Goal: Task Accomplishment & Management: Use online tool/utility

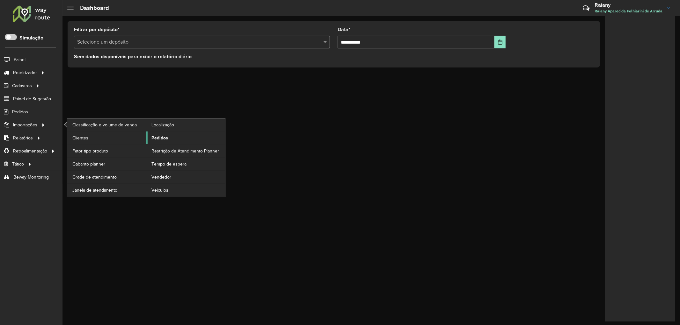
click at [157, 136] on span "Pedidos" at bounding box center [159, 138] width 17 height 7
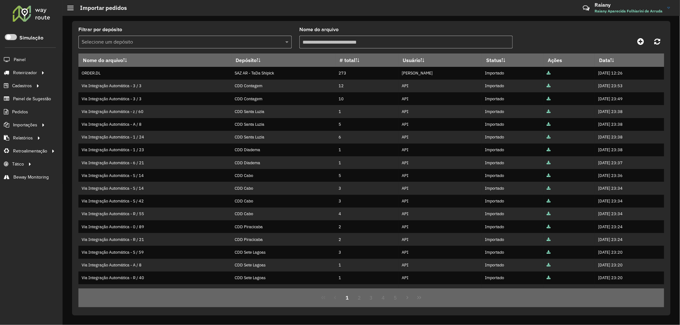
click at [132, 42] on input "text" at bounding box center [179, 43] width 194 height 8
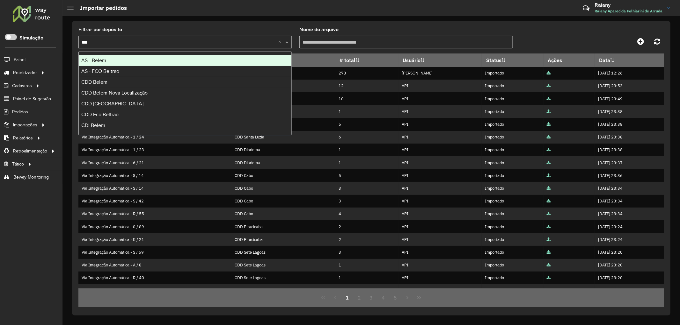
type input "****"
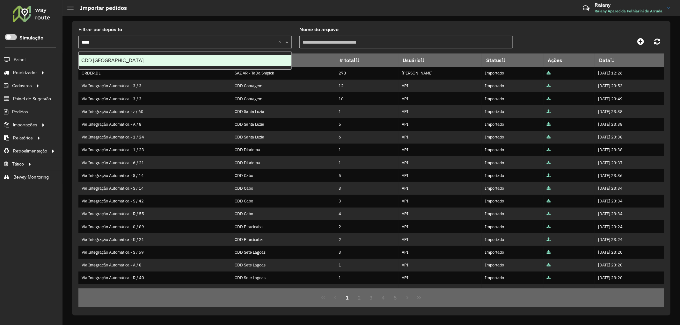
click at [130, 62] on div "CDD [GEOGRAPHIC_DATA]" at bounding box center [185, 60] width 213 height 11
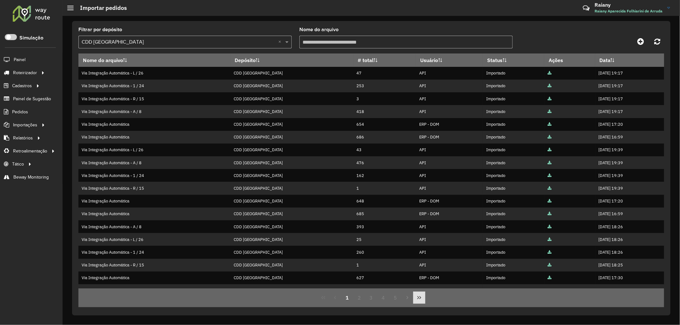
click at [417, 298] on icon "Last Page" at bounding box center [419, 297] width 5 height 5
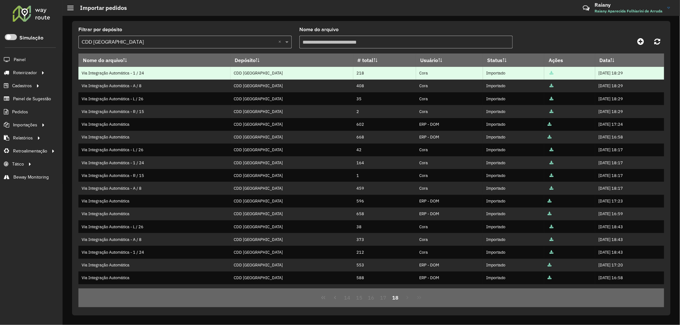
click at [549, 74] on icon at bounding box center [551, 73] width 4 height 4
